Goal: Task Accomplishment & Management: Use online tool/utility

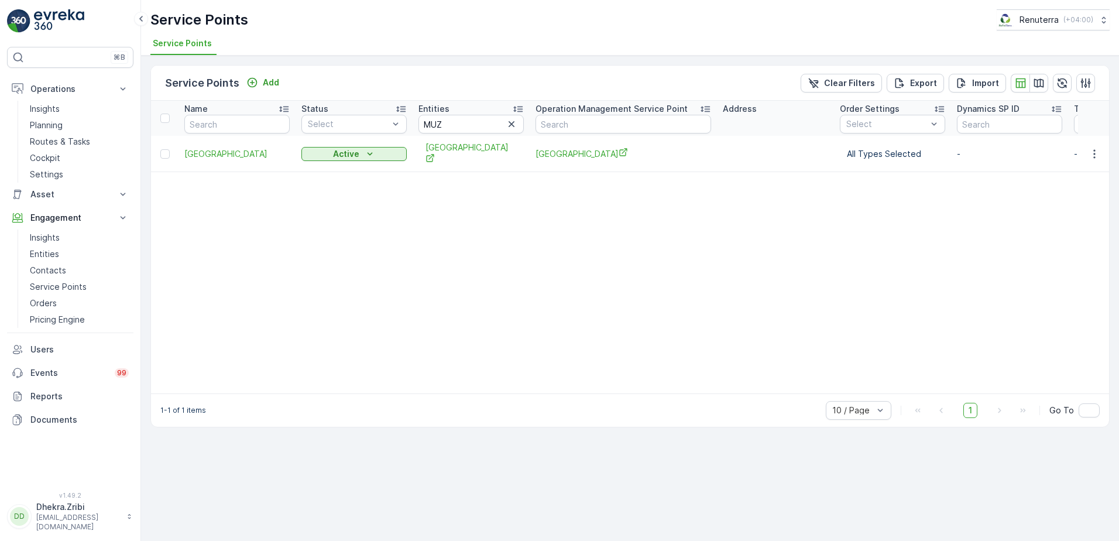
click at [516, 123] on icon "button" at bounding box center [512, 124] width 12 height 12
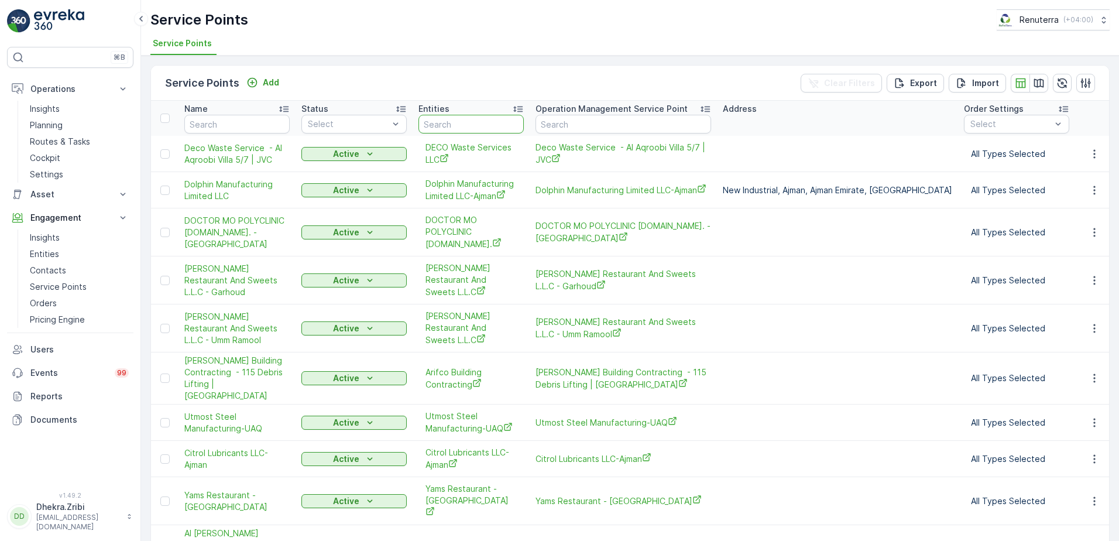
click at [437, 123] on input "text" at bounding box center [470, 124] width 105 height 19
type input "she"
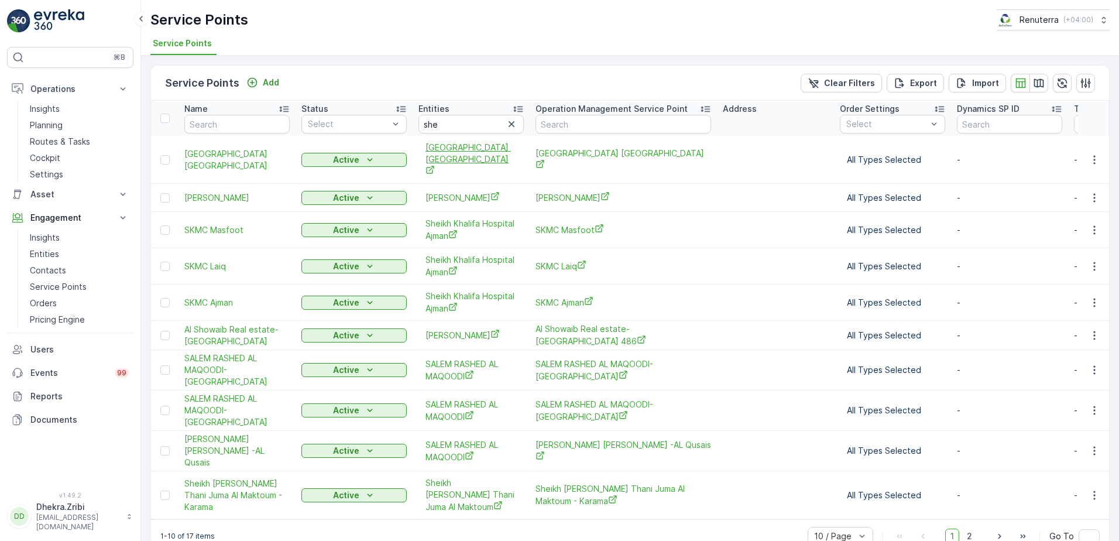
click at [488, 147] on span "[GEOGRAPHIC_DATA] [GEOGRAPHIC_DATA]" at bounding box center [471, 160] width 91 height 36
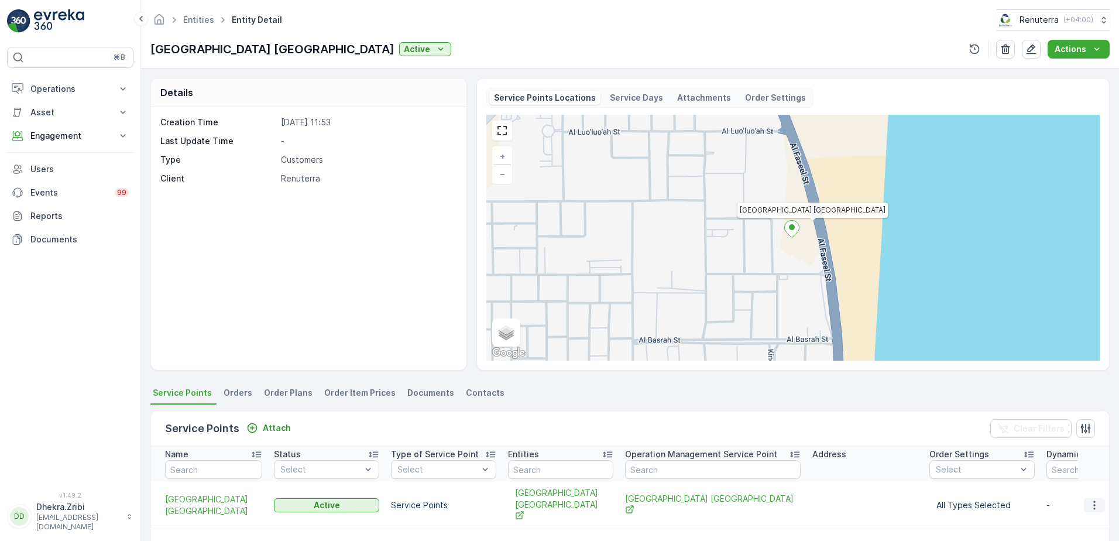
click at [1089, 499] on icon "button" at bounding box center [1095, 505] width 12 height 12
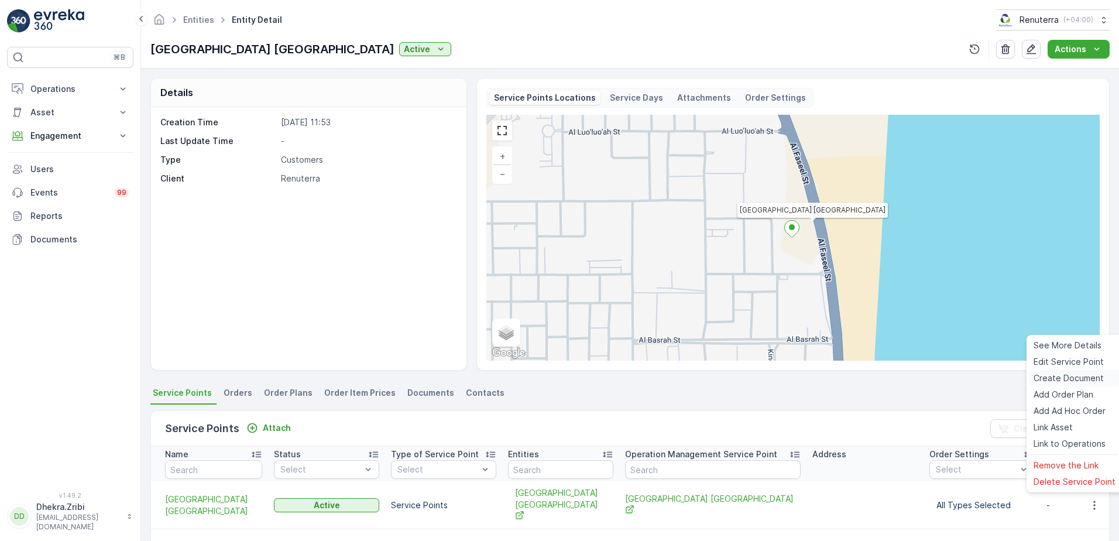
click at [1054, 375] on span "Create Document" at bounding box center [1069, 378] width 70 height 12
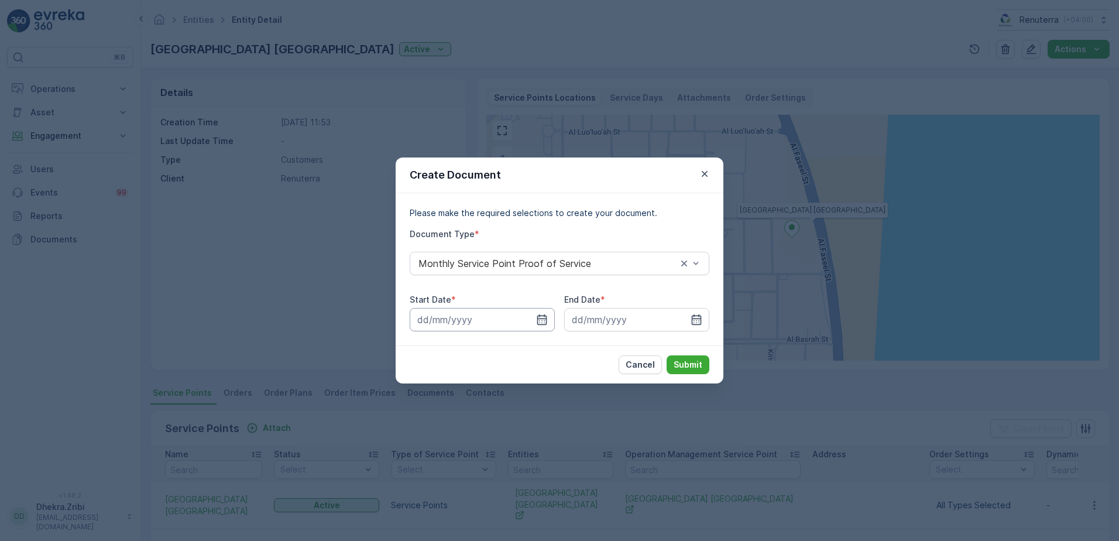
click at [549, 322] on input at bounding box center [482, 319] width 145 height 23
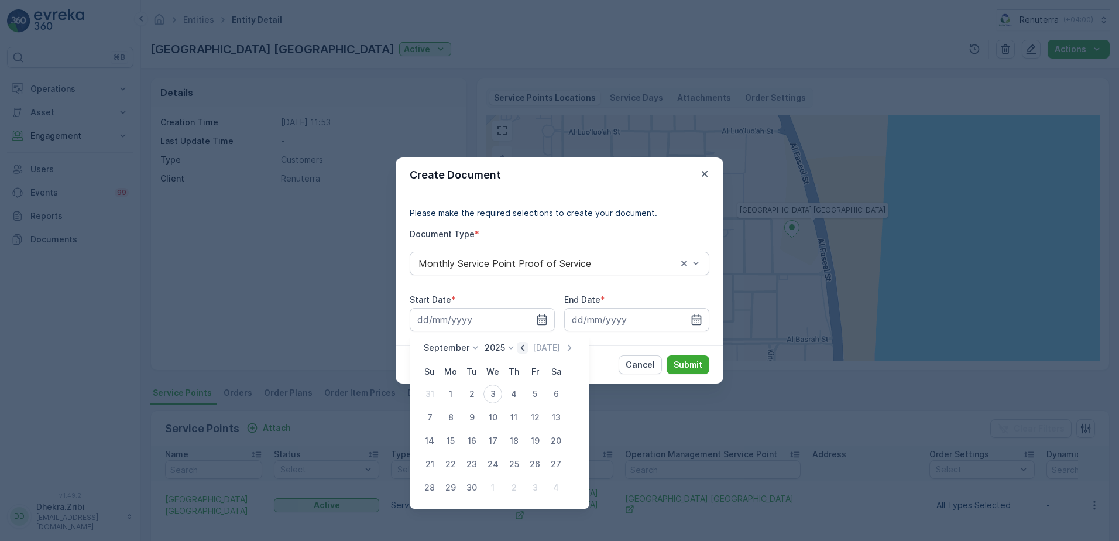
click at [518, 346] on icon "button" at bounding box center [523, 348] width 12 height 12
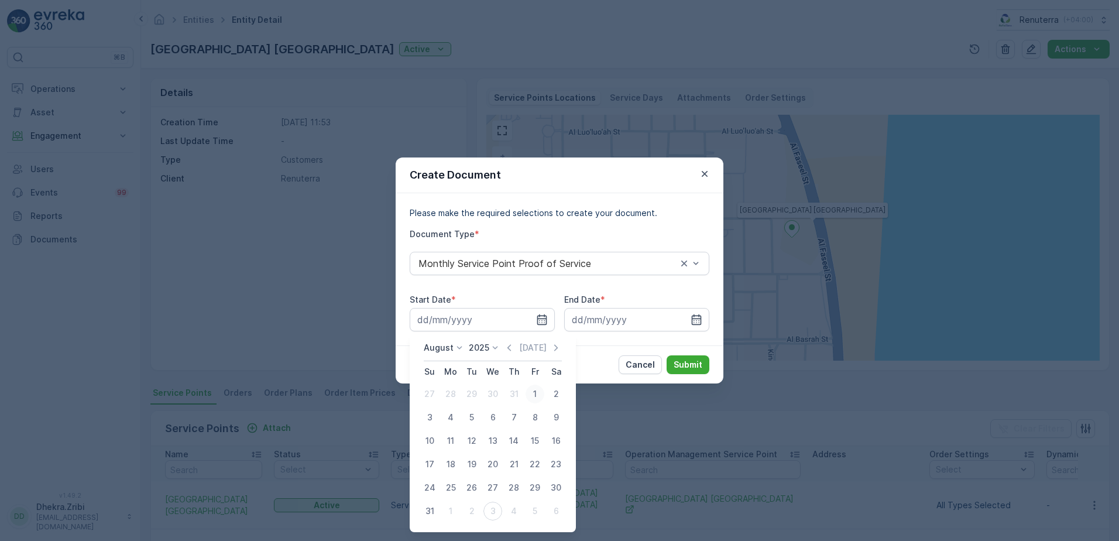
click at [535, 394] on div "1" at bounding box center [535, 394] width 19 height 19
type input "01.08.2025"
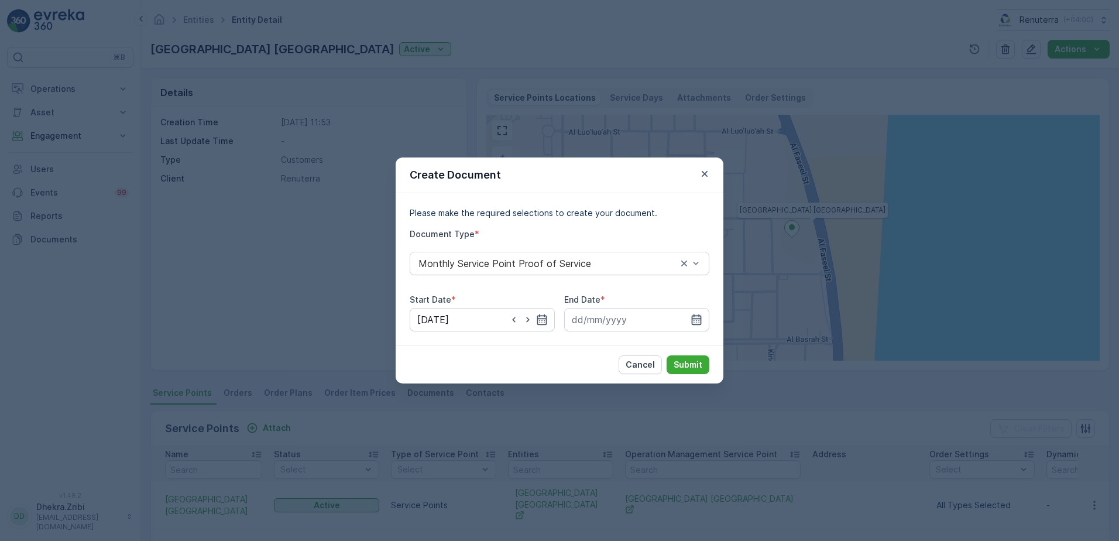
click at [699, 319] on icon "button" at bounding box center [697, 319] width 10 height 11
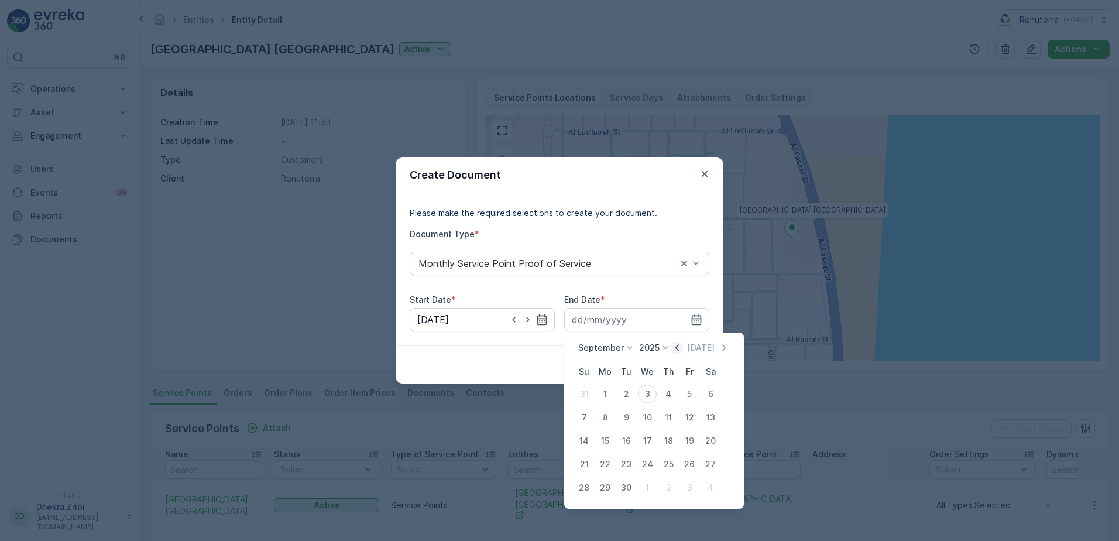
click at [675, 346] on icon "button" at bounding box center [677, 347] width 4 height 6
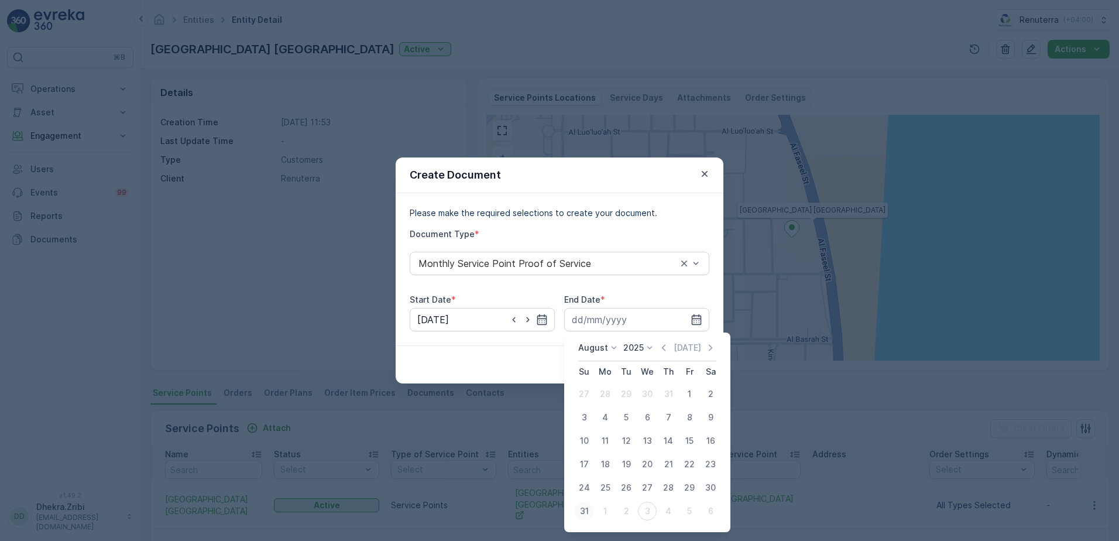
click at [585, 507] on div "31" at bounding box center [584, 511] width 19 height 19
type input "31.08.2025"
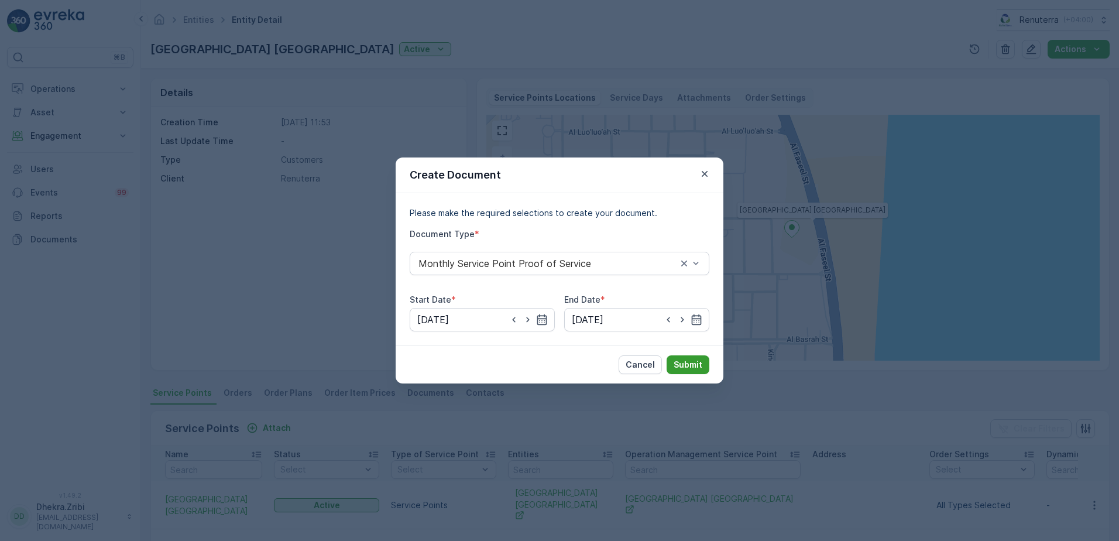
click at [693, 368] on p "Submit" at bounding box center [688, 365] width 29 height 12
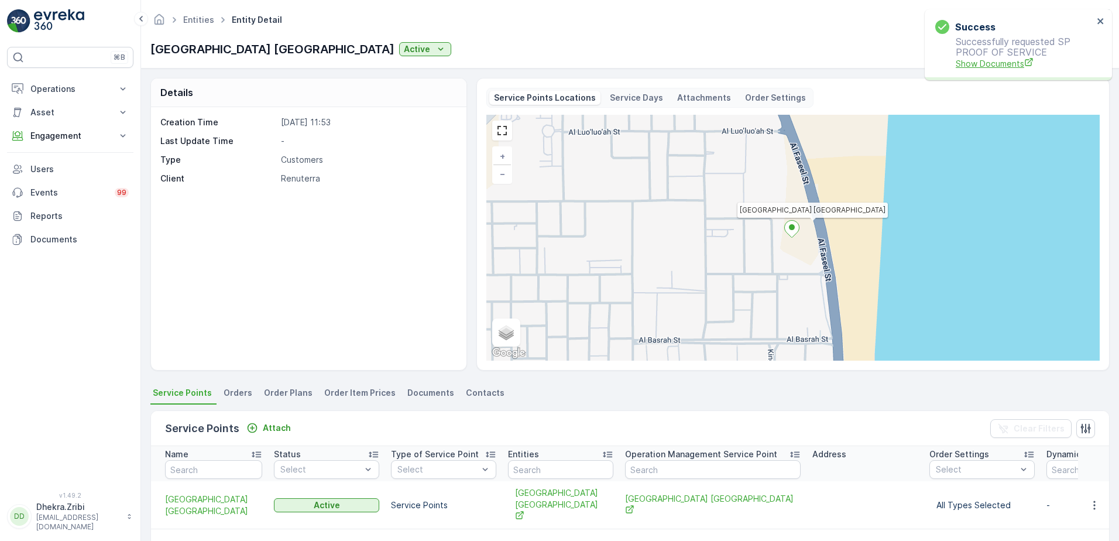
click at [968, 64] on span "Show Documents" at bounding box center [1025, 63] width 138 height 12
